Goal: Book appointment/travel/reservation

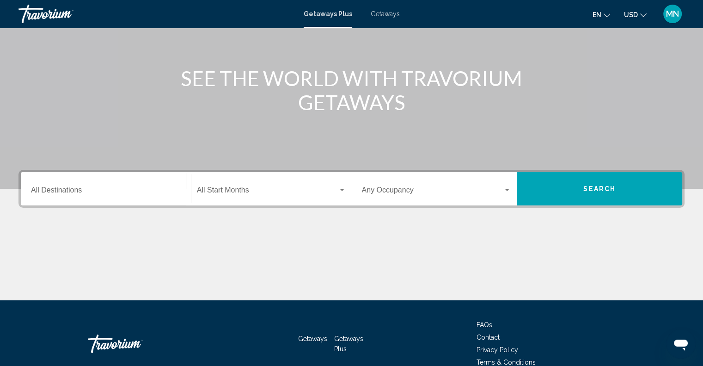
scroll to position [108, 0]
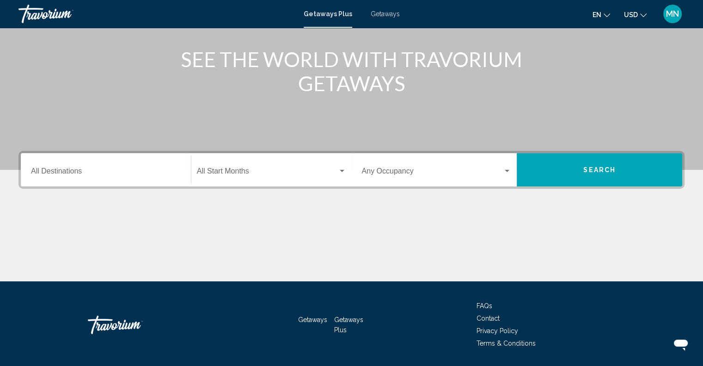
click at [282, 167] on div "Start Month All Start Months" at bounding box center [271, 169] width 149 height 29
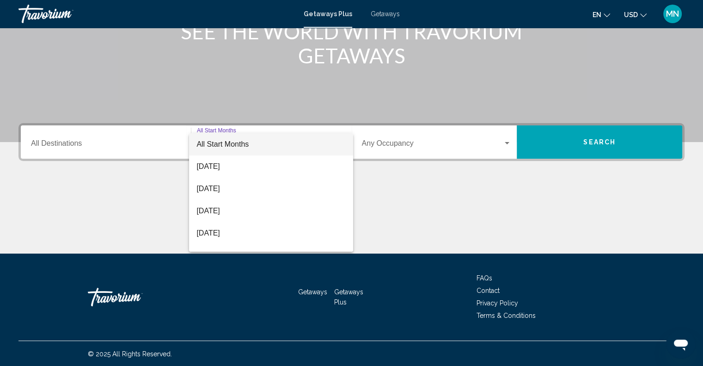
scroll to position [136, 0]
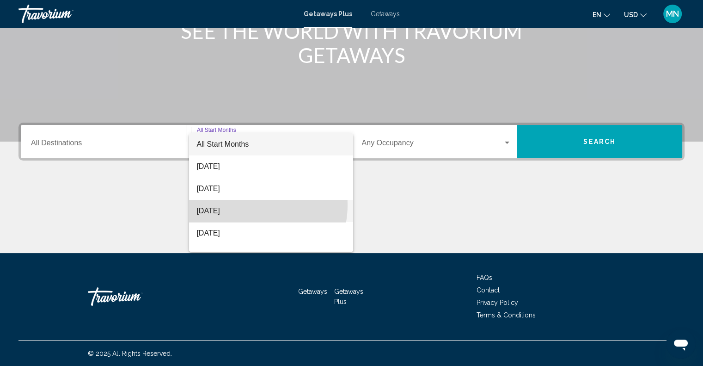
click at [250, 205] on span "[DATE]" at bounding box center [270, 211] width 149 height 22
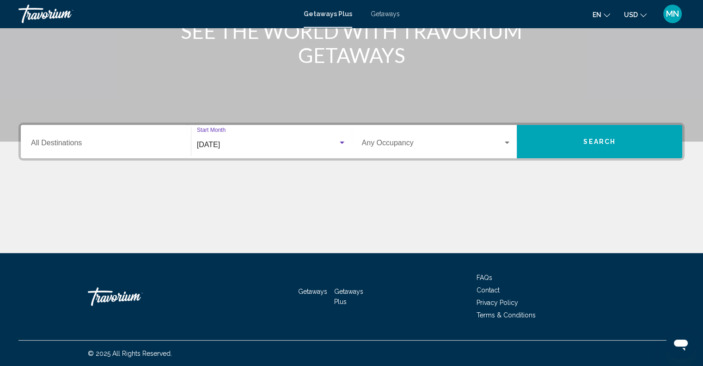
click at [379, 147] on span "Search widget" at bounding box center [432, 144] width 141 height 8
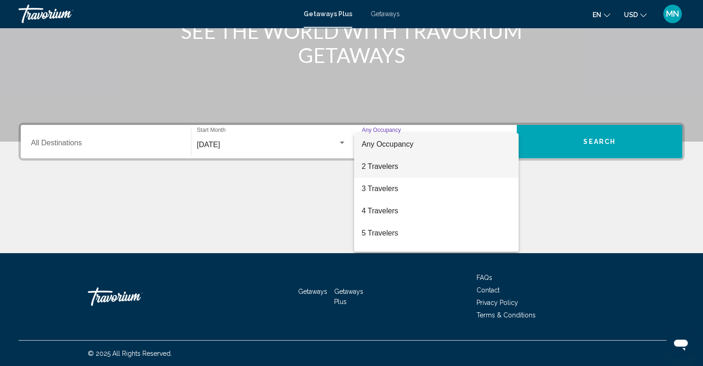
click at [386, 163] on span "2 Travelers" at bounding box center [436, 166] width 150 height 22
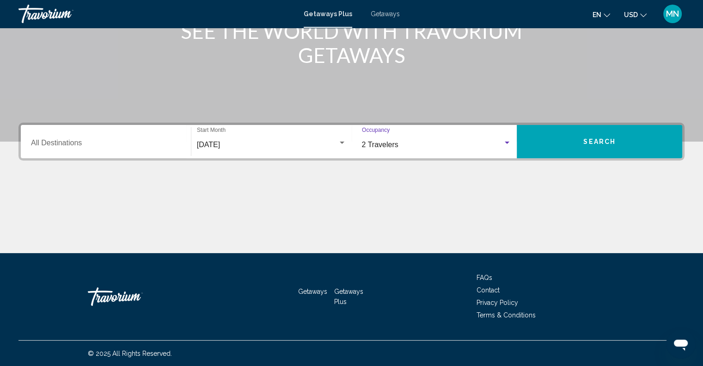
click at [562, 141] on button "Search" at bounding box center [599, 141] width 165 height 33
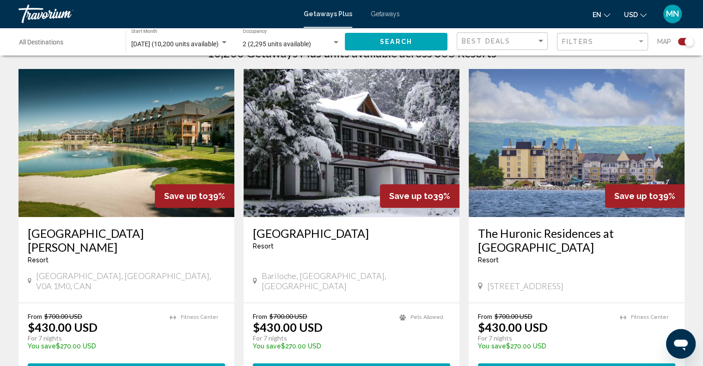
scroll to position [324, 0]
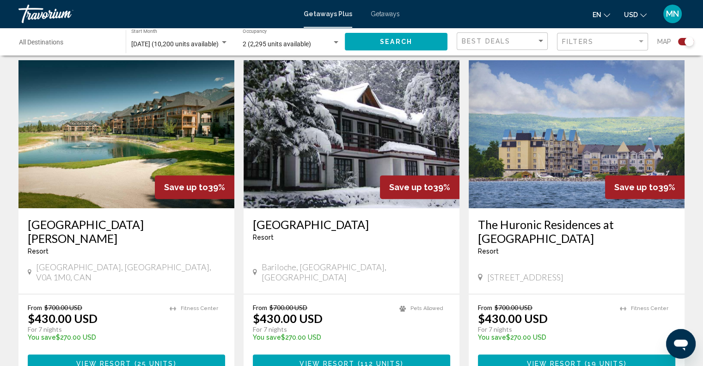
click at [547, 221] on h3 "The Huronic Residences at [GEOGRAPHIC_DATA]" at bounding box center [576, 231] width 197 height 28
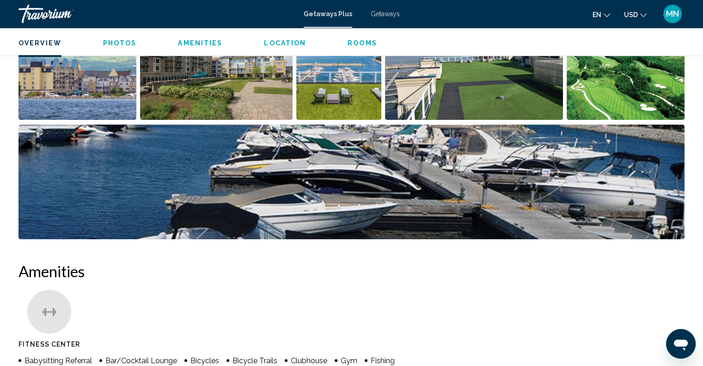
scroll to position [215, 0]
